Goal: Obtain resource: Obtain resource

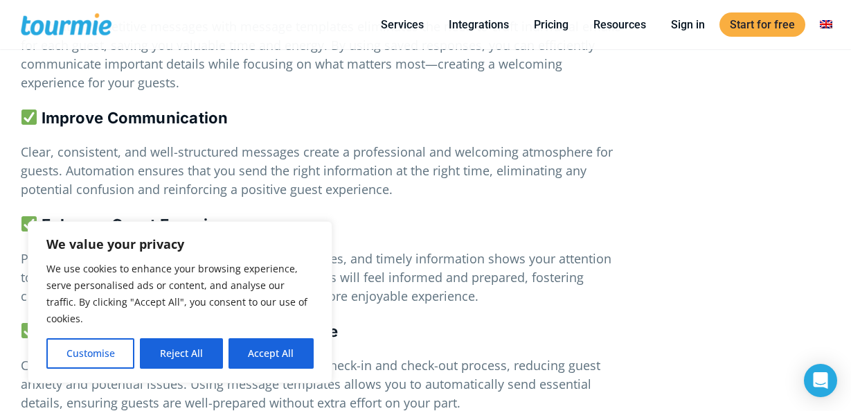
scroll to position [1483, 0]
click at [188, 353] on button "Reject All" at bounding box center [181, 353] width 82 height 30
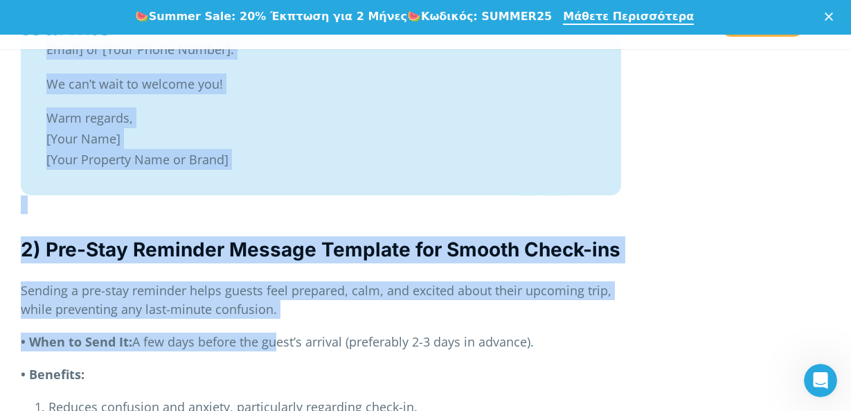
scroll to position [3202, 0]
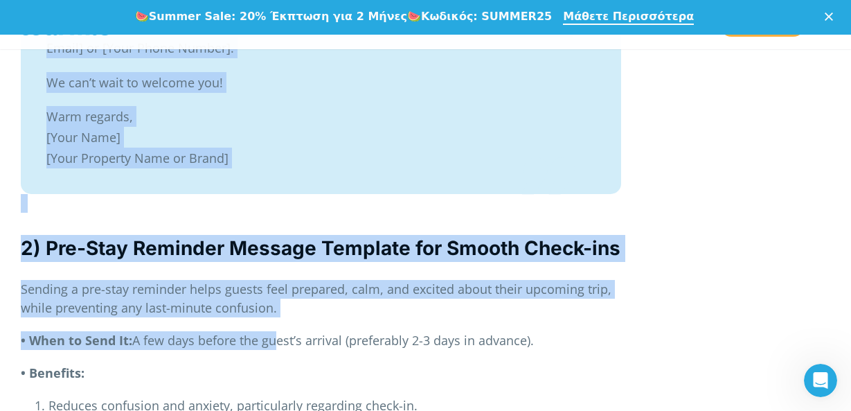
drag, startPoint x: 48, startPoint y: 63, endPoint x: 280, endPoint y: 157, distance: 250.4
copy blockquote "Hi [Guest First Name], Thank you for booking your stay at [Property Name] — we’…"
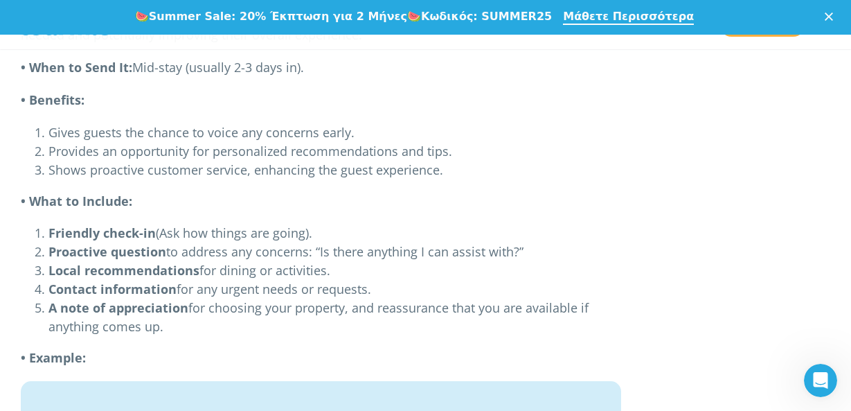
scroll to position [5161, 0]
